Goal: Check status: Check status

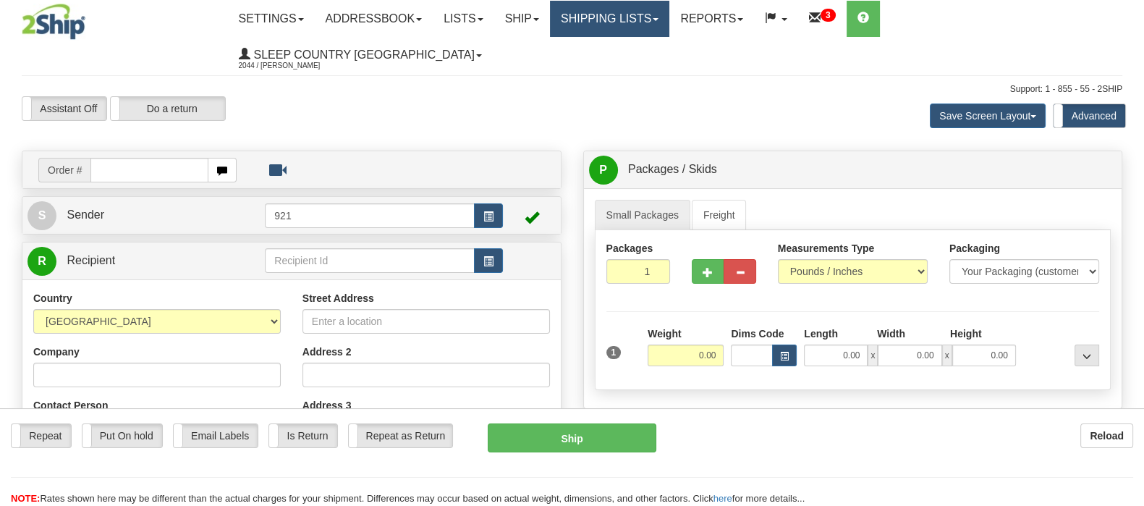
click at [669, 14] on link "Shipping lists" at bounding box center [609, 19] width 119 height 36
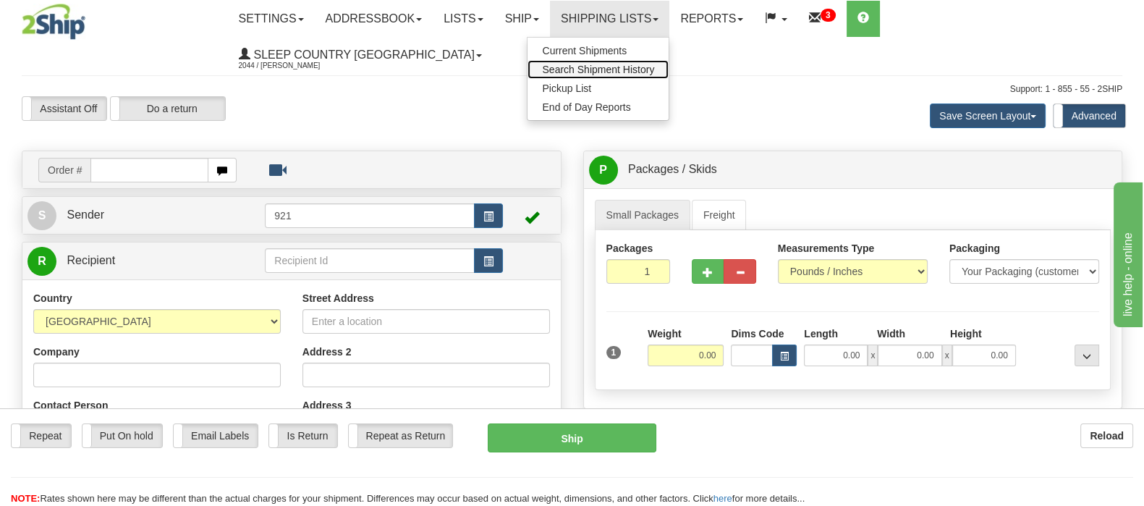
click at [654, 69] on span "Search Shipment History" at bounding box center [598, 70] width 112 height 12
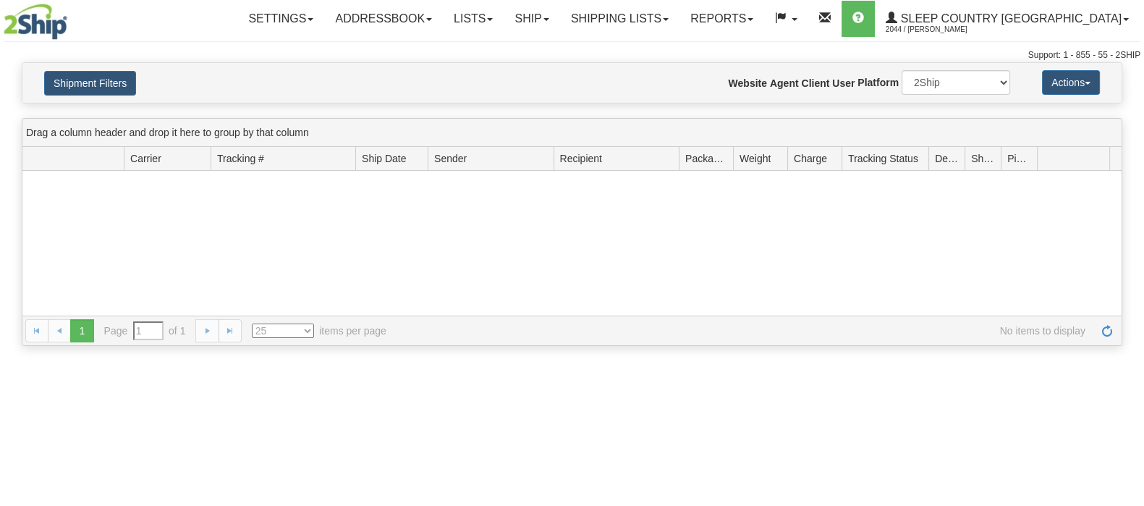
type input "From [DATE] To [DATE]"
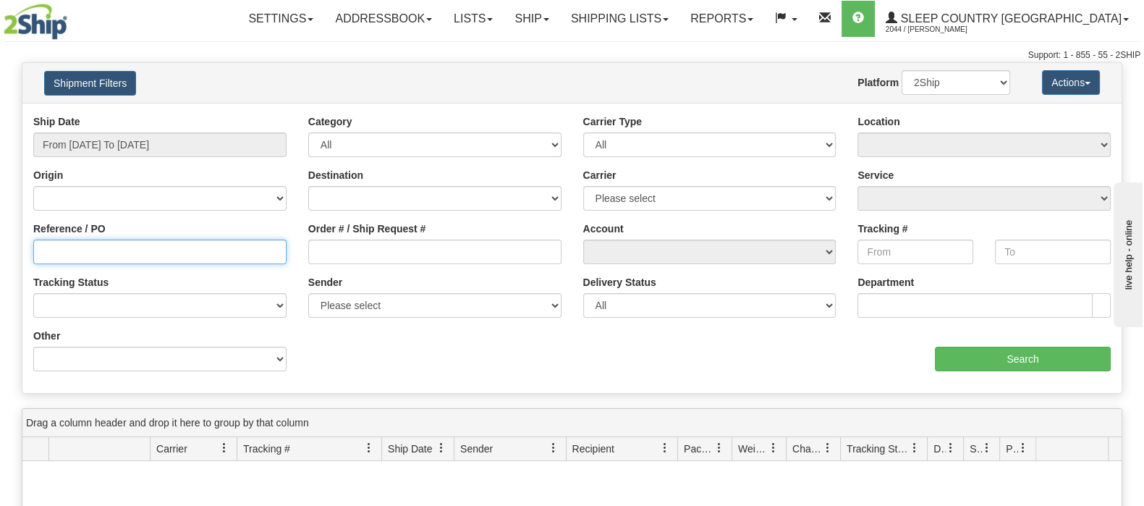
click at [105, 251] on input "Reference / PO" at bounding box center [159, 251] width 253 height 25
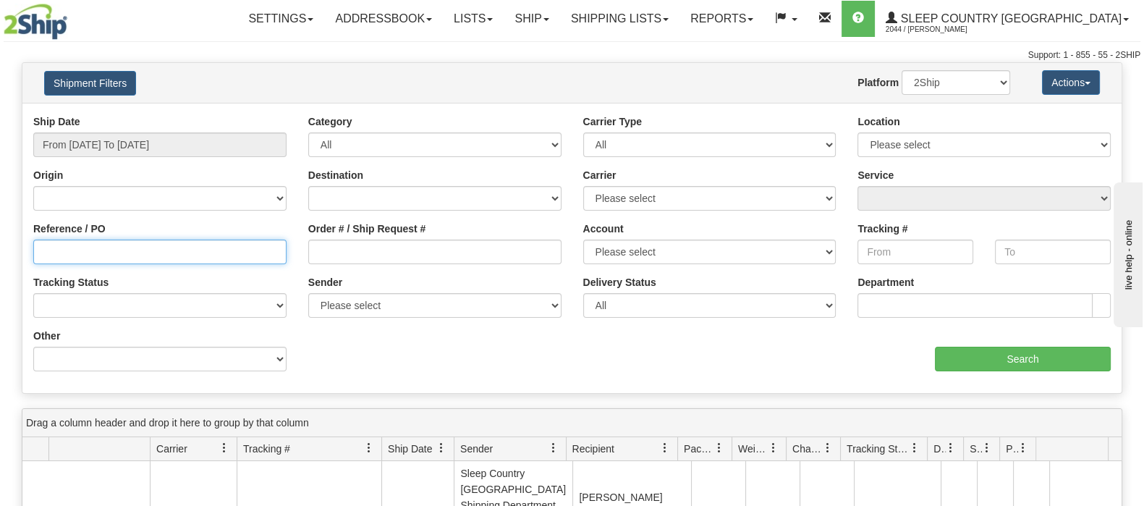
paste input "9000I159755"
type input "9000I159755"
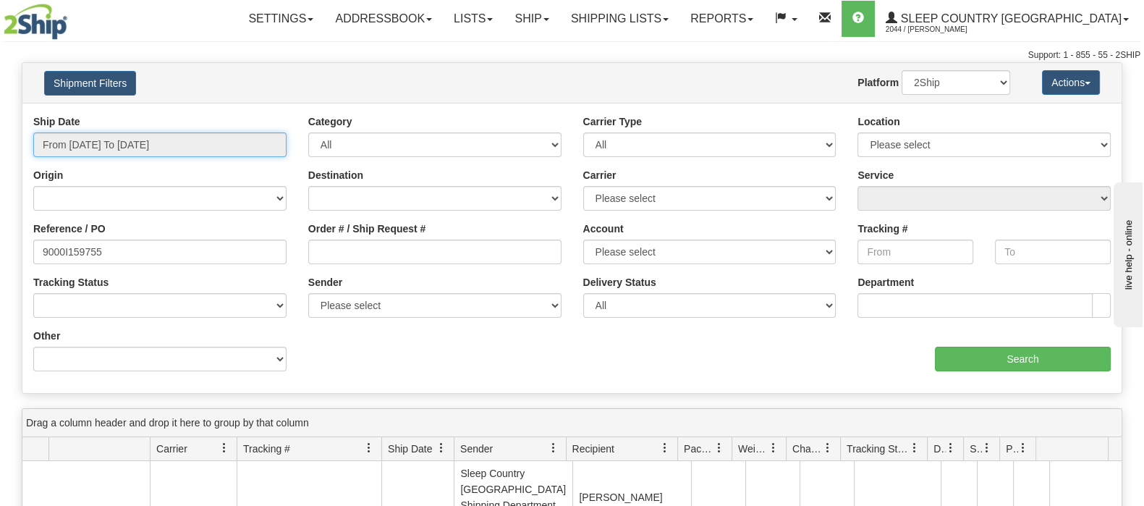
click at [127, 139] on input "From [DATE] To [DATE]" at bounding box center [159, 144] width 253 height 25
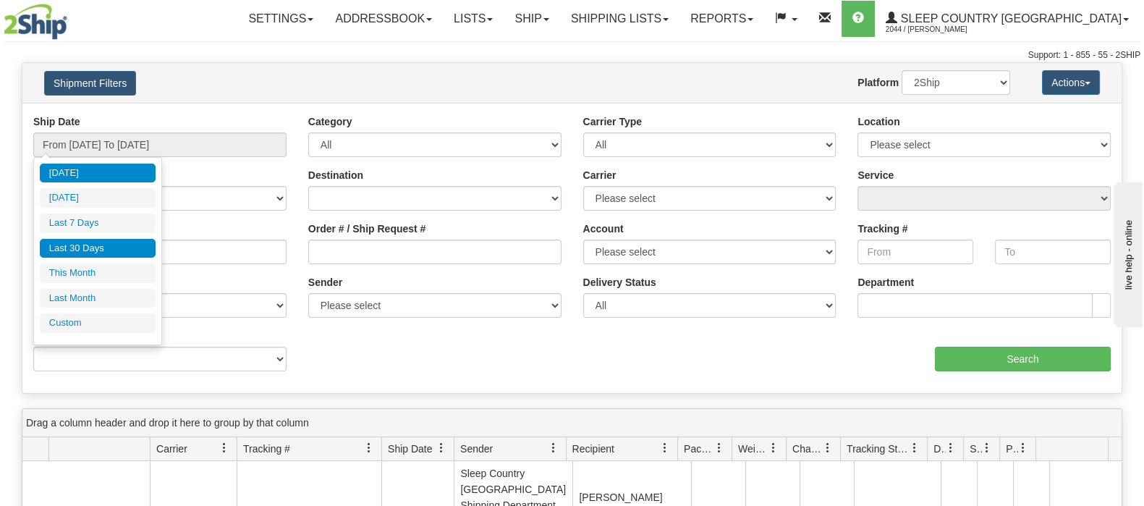
click at [98, 244] on li "Last 30 Days" at bounding box center [98, 249] width 116 height 20
type input "From [DATE] To [DATE]"
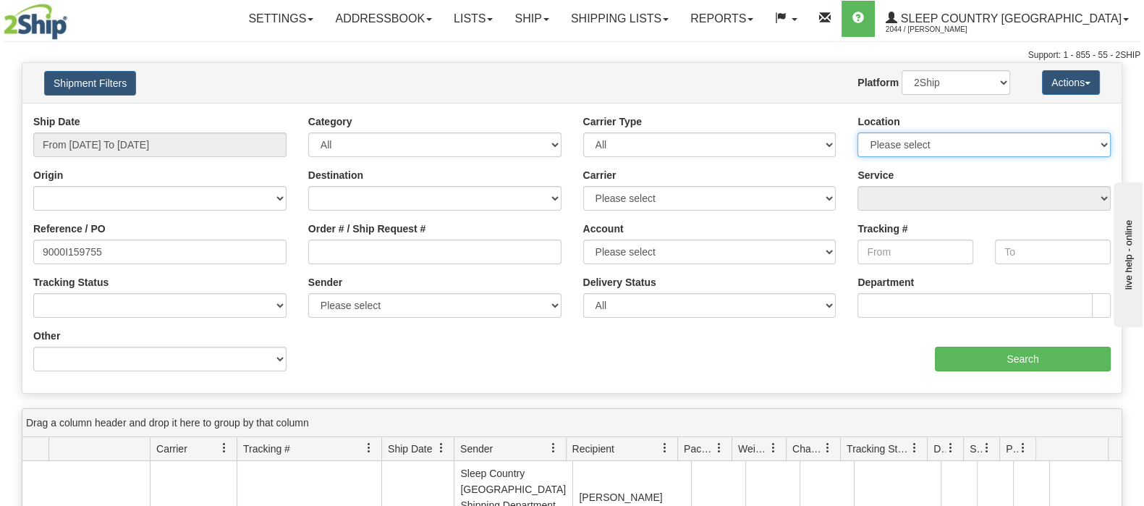
click at [1046, 143] on select "Please select [GEOGRAPHIC_DATA] 921 922 93 94 97 390 915 916 98 902 95 96 90 91…" at bounding box center [983, 144] width 253 height 25
select select "6710"
click at [857, 132] on select "Please select [GEOGRAPHIC_DATA] 921 922 93 94 97 390 915 916 98 902 95 96 90 91…" at bounding box center [983, 144] width 253 height 25
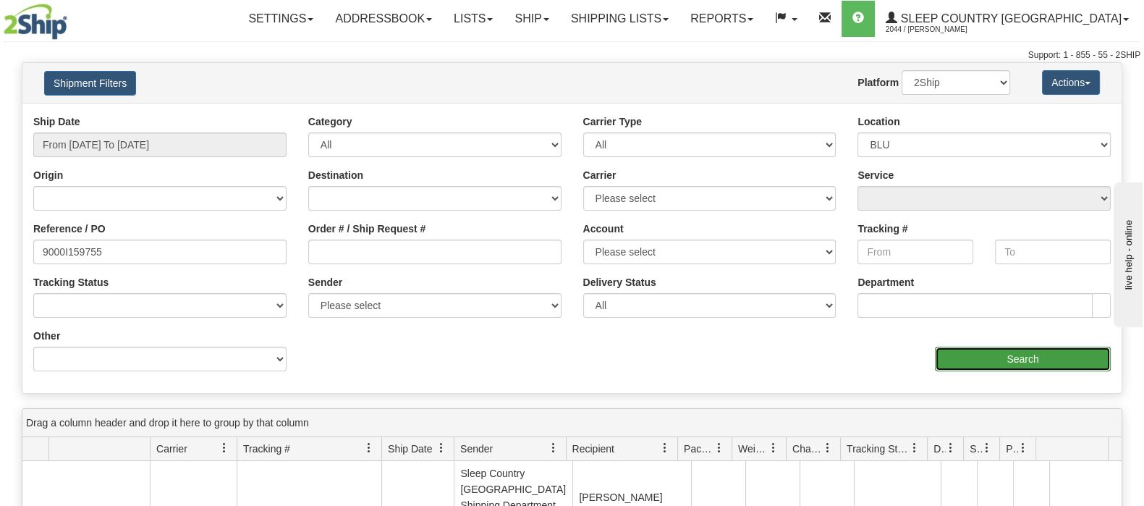
click at [1050, 355] on input "Search" at bounding box center [1023, 359] width 176 height 25
